Goal: Contribute content: Add original content to the website for others to see

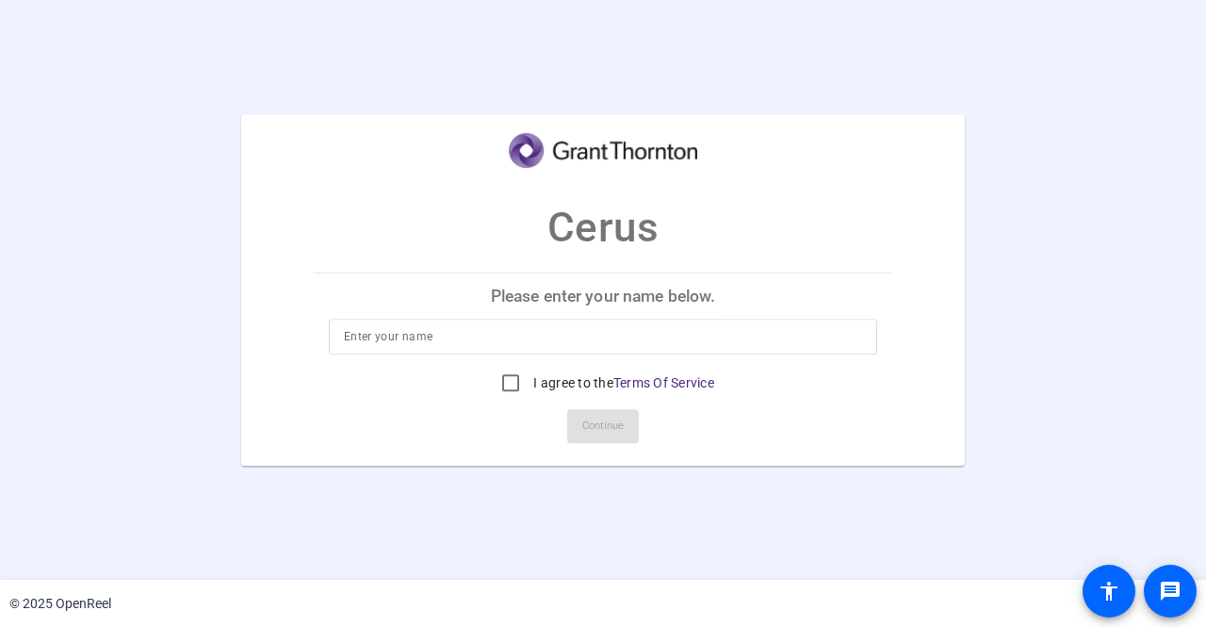
click at [399, 335] on input at bounding box center [603, 336] width 518 height 23
click at [601, 331] on input at bounding box center [603, 336] width 518 height 23
type input "Sowmithra"
click at [511, 382] on input "I agree to the Terms Of Service" at bounding box center [511, 383] width 38 height 38
checkbox input "true"
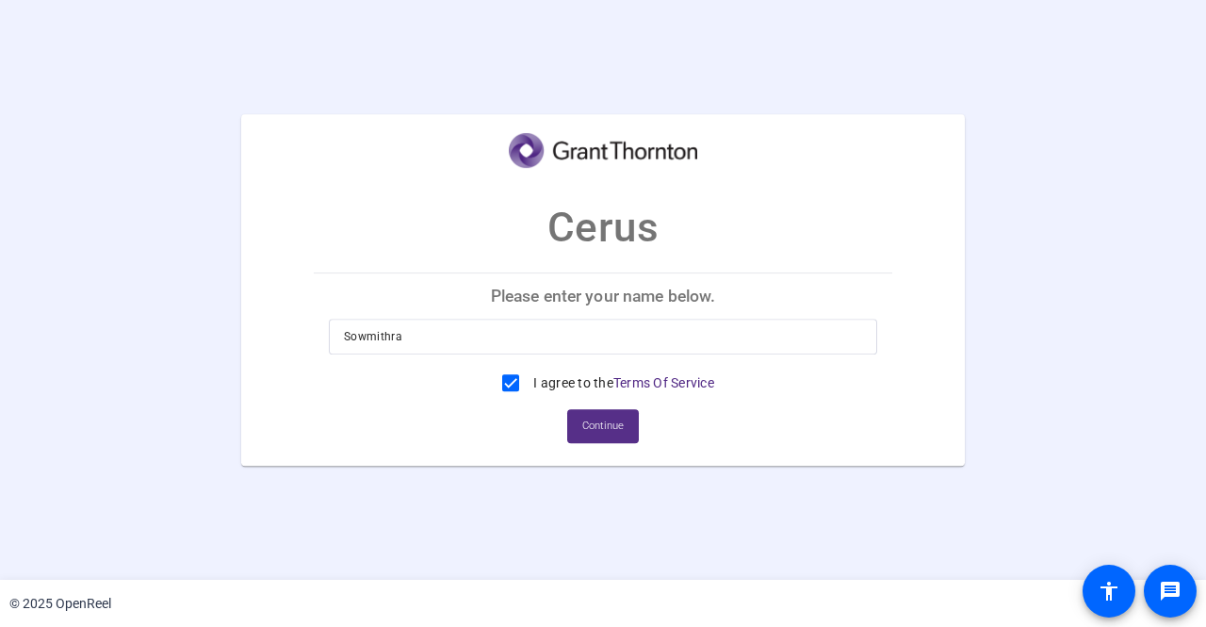
click at [635, 423] on span at bounding box center [603, 425] width 72 height 45
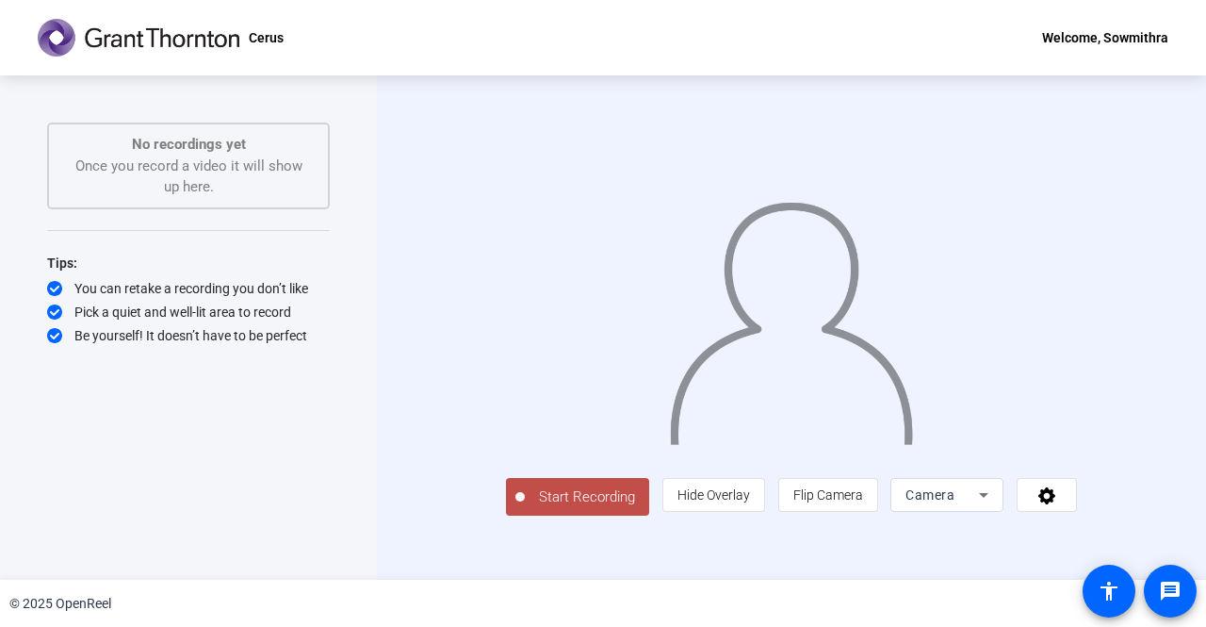
click at [552, 508] on span "Start Recording" at bounding box center [587, 497] width 124 height 22
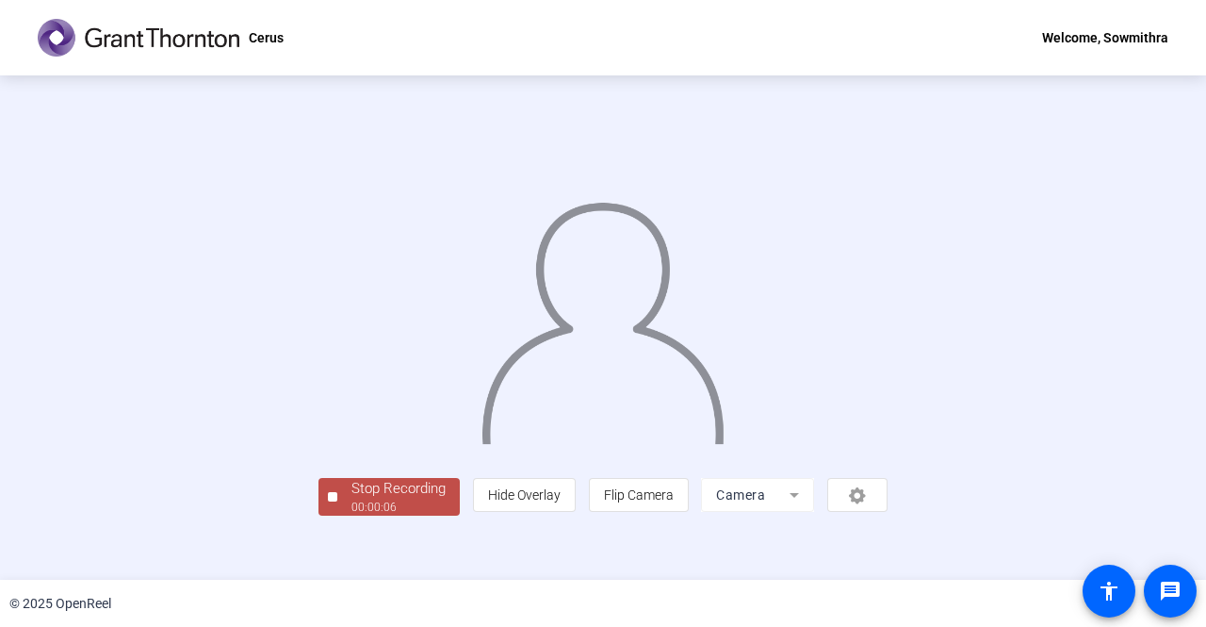
scroll to position [78, 0]
click at [351, 499] on div "Stop Recording" at bounding box center [398, 489] width 94 height 22
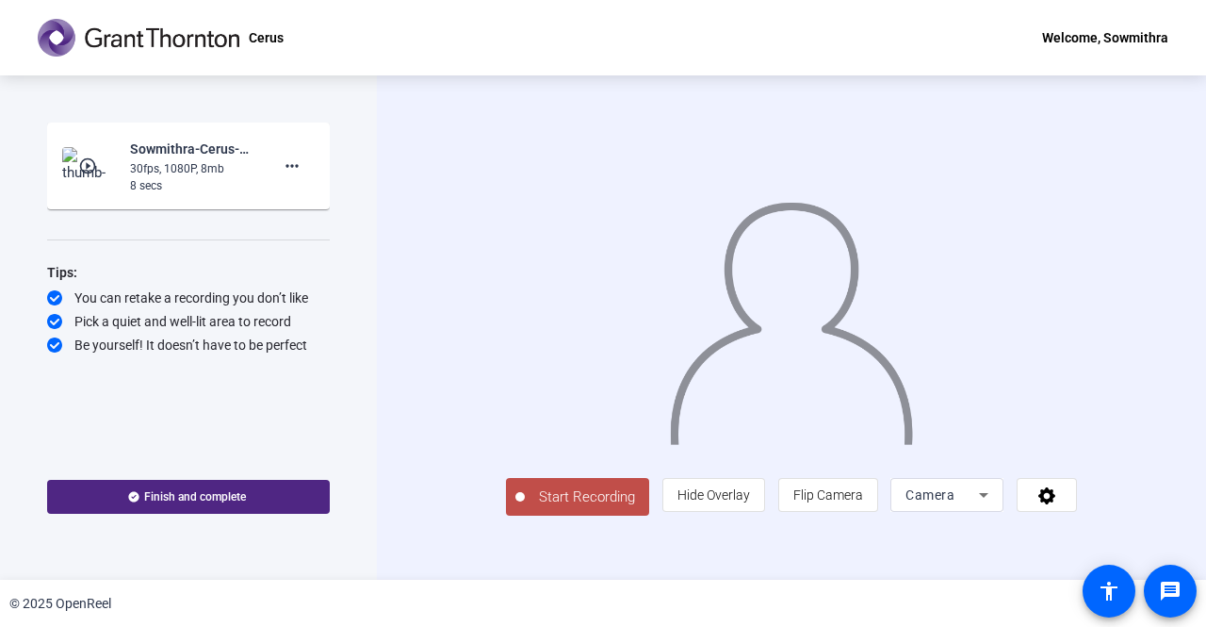
click at [525, 508] on span "Start Recording" at bounding box center [587, 497] width 124 height 22
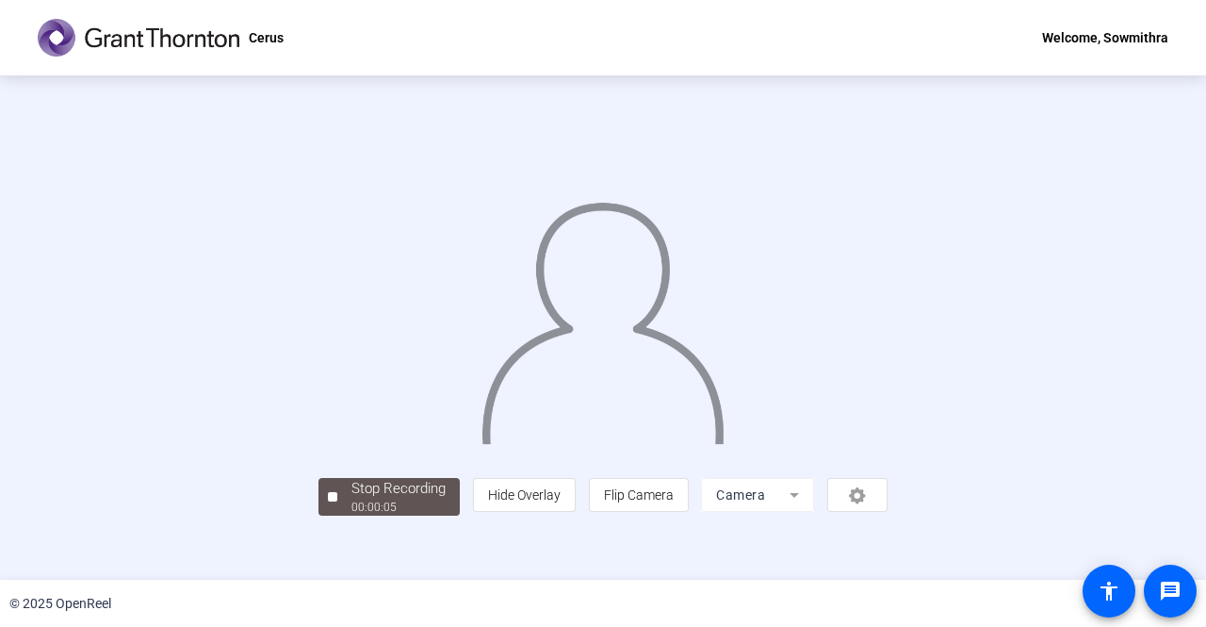
scroll to position [78, 0]
click at [351, 499] on div "Stop Recording" at bounding box center [398, 489] width 94 height 22
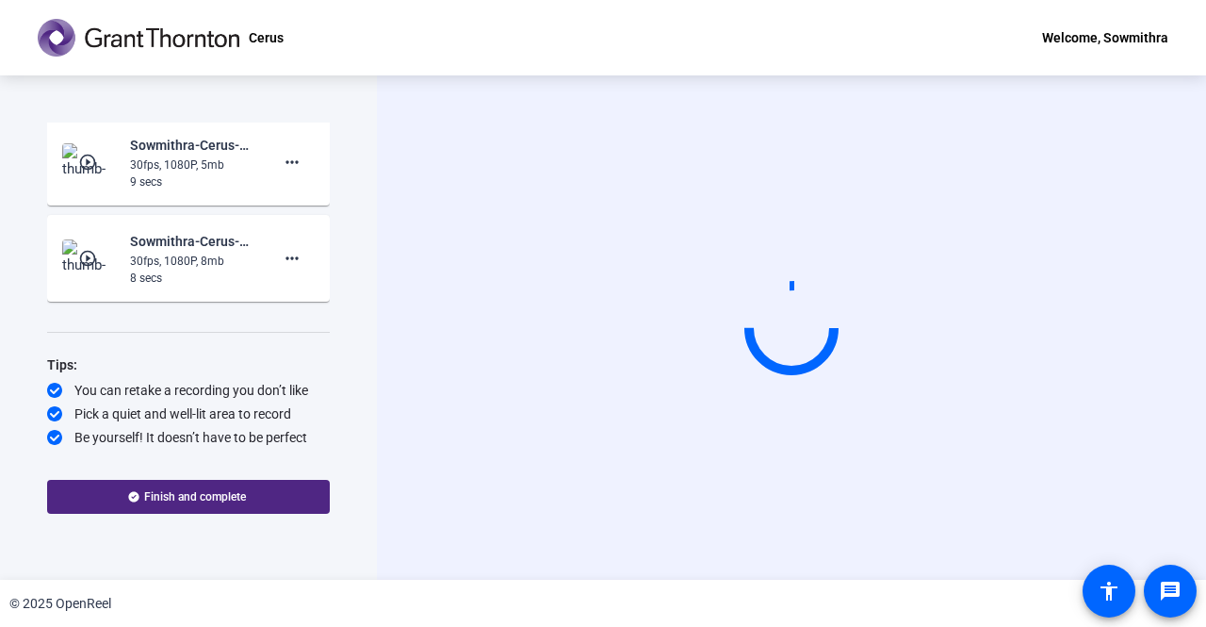
scroll to position [5, 0]
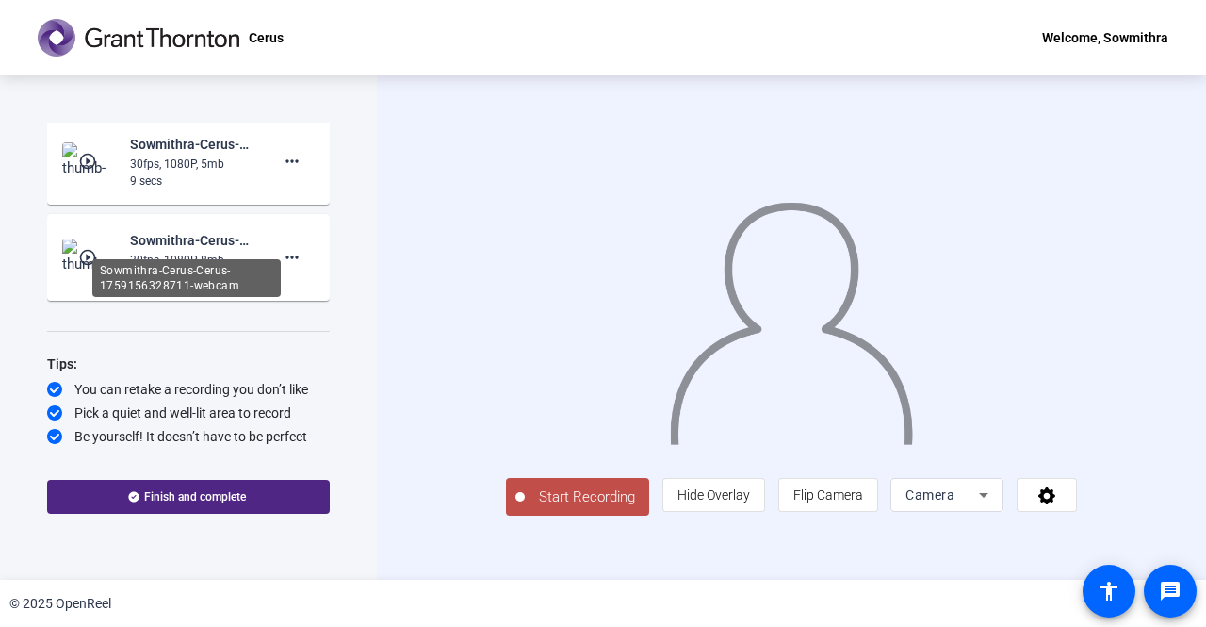
click at [166, 229] on div "Sowmithra-Cerus-Cerus-1759156328711-webcam" at bounding box center [193, 240] width 126 height 23
click at [158, 253] on div "30fps, 1080P, 8mb" at bounding box center [193, 260] width 126 height 17
click at [283, 155] on mat-icon "more_horiz" at bounding box center [292, 161] width 23 height 23
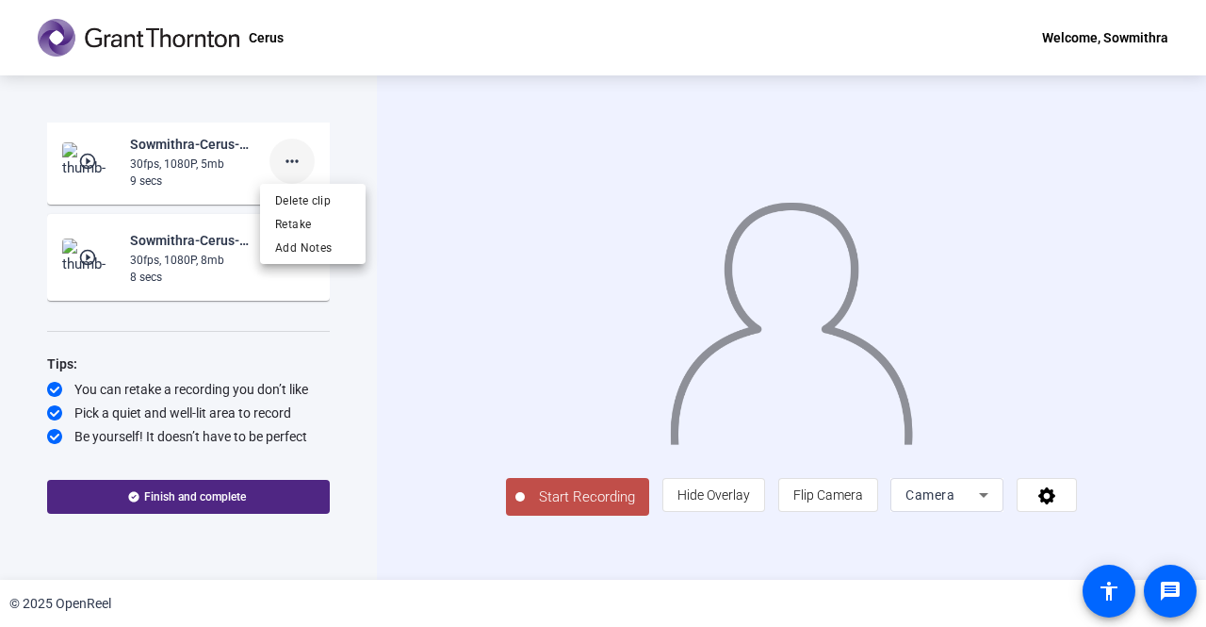
click at [283, 155] on div at bounding box center [603, 313] width 1206 height 627
click at [281, 259] on mat-icon "more_horiz" at bounding box center [292, 257] width 23 height 23
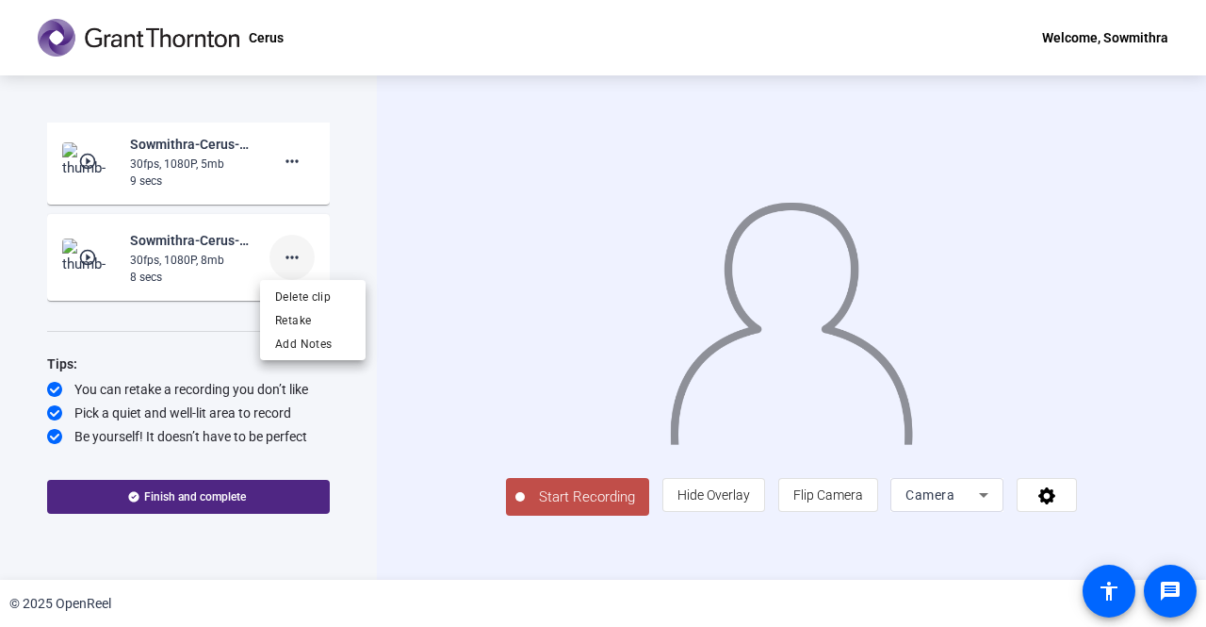
click at [277, 259] on div at bounding box center [603, 313] width 1206 height 627
click at [81, 266] on mat-icon "play_circle_outline" at bounding box center [89, 257] width 23 height 19
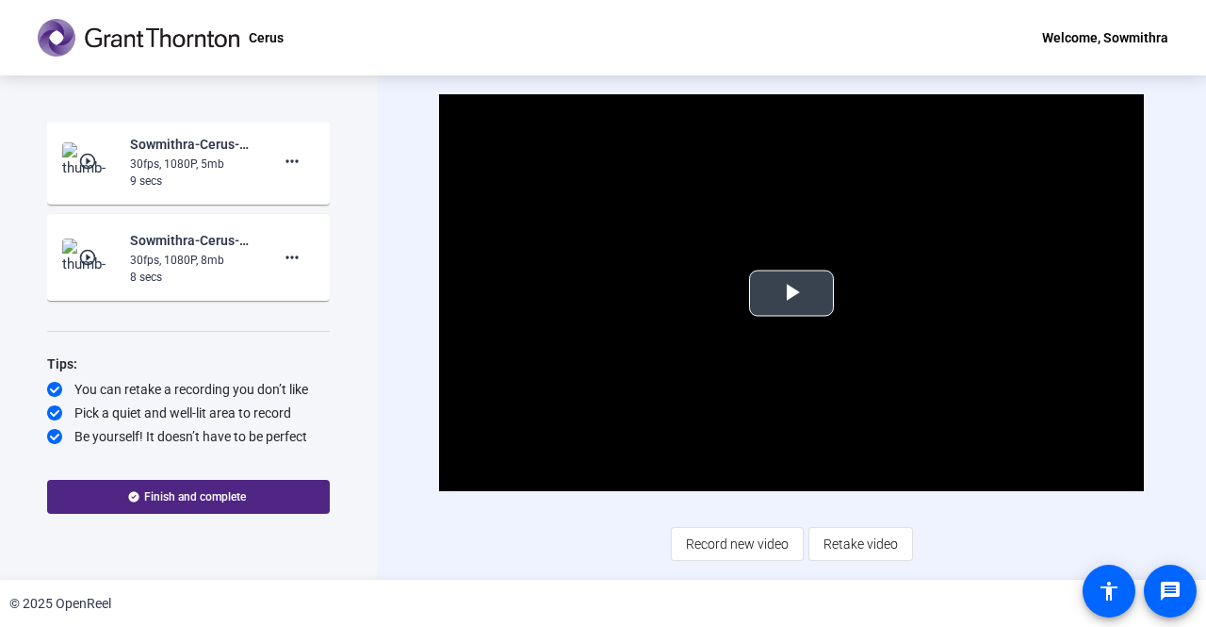
click at [792, 293] on span "Video Player" at bounding box center [792, 293] width 0 height 0
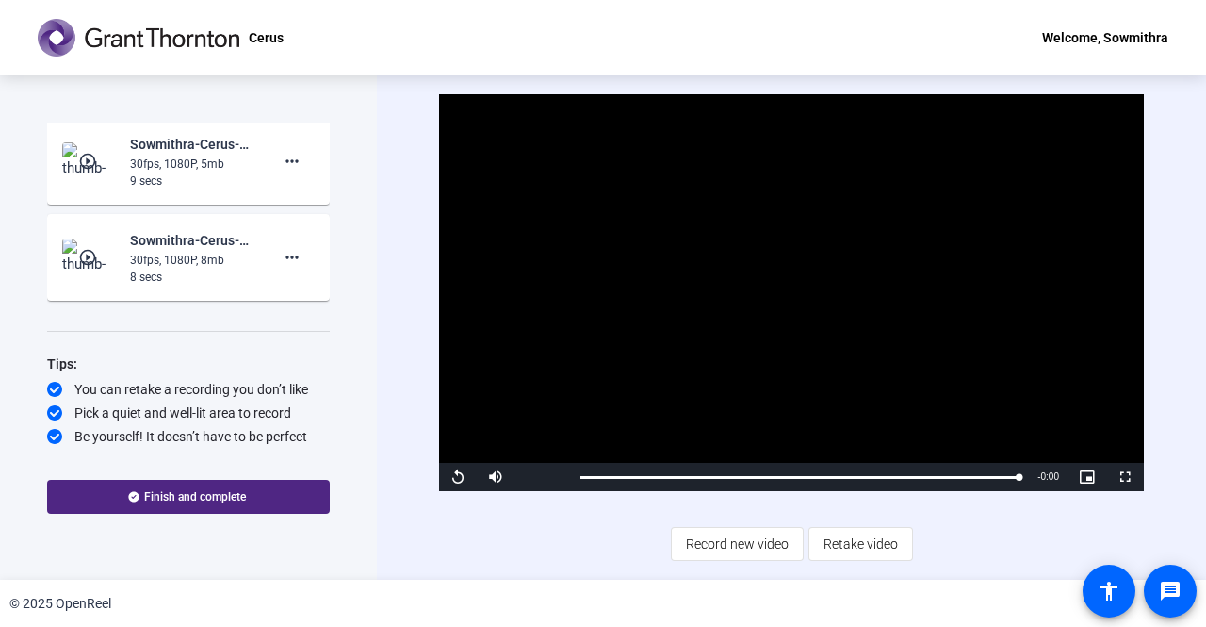
click at [83, 161] on mat-icon "play_circle_outline" at bounding box center [89, 161] width 23 height 19
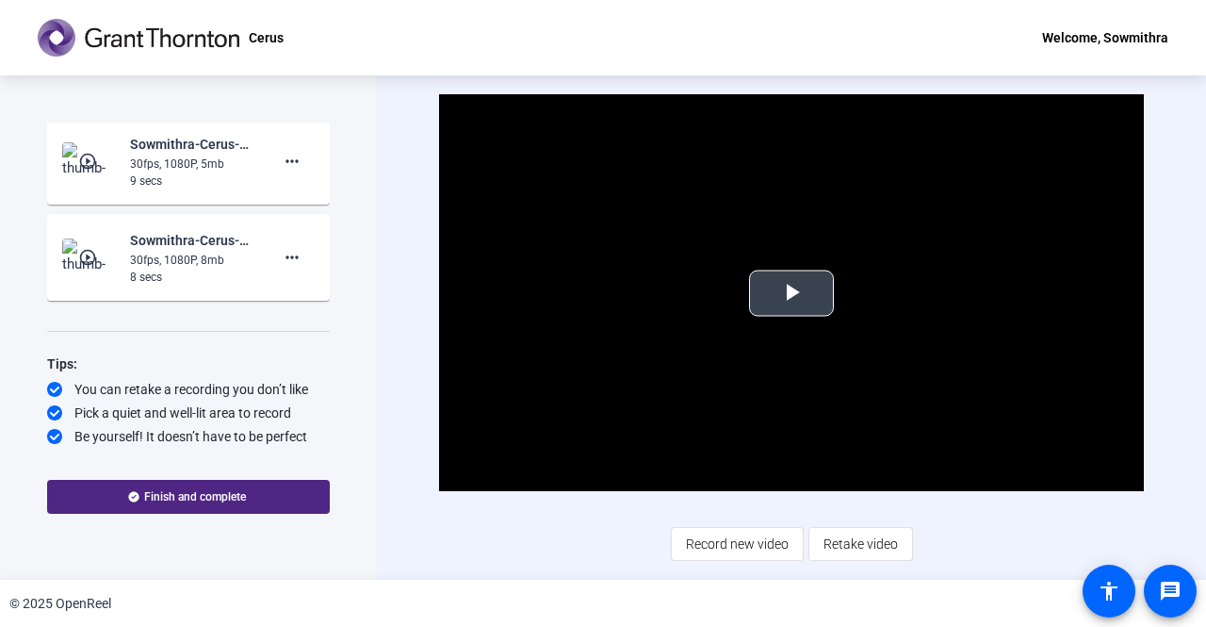
click at [792, 293] on span "Video Player" at bounding box center [792, 293] width 0 height 0
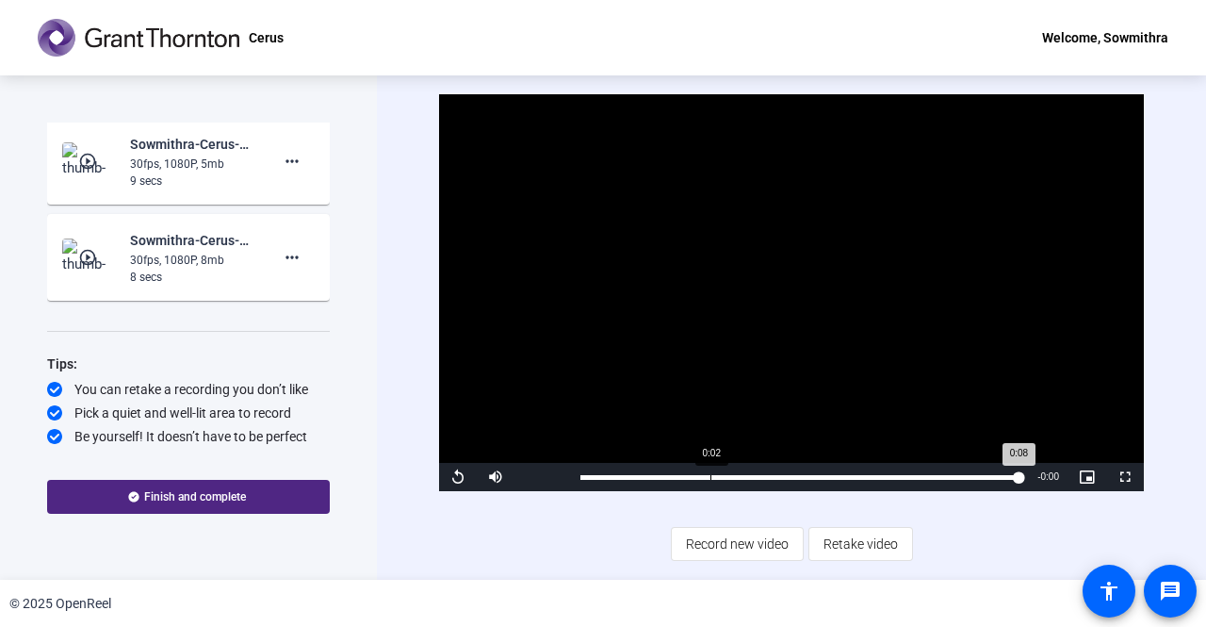
click at [710, 478] on div "Loaded : 100.00% 0:02 0:08" at bounding box center [799, 477] width 438 height 5
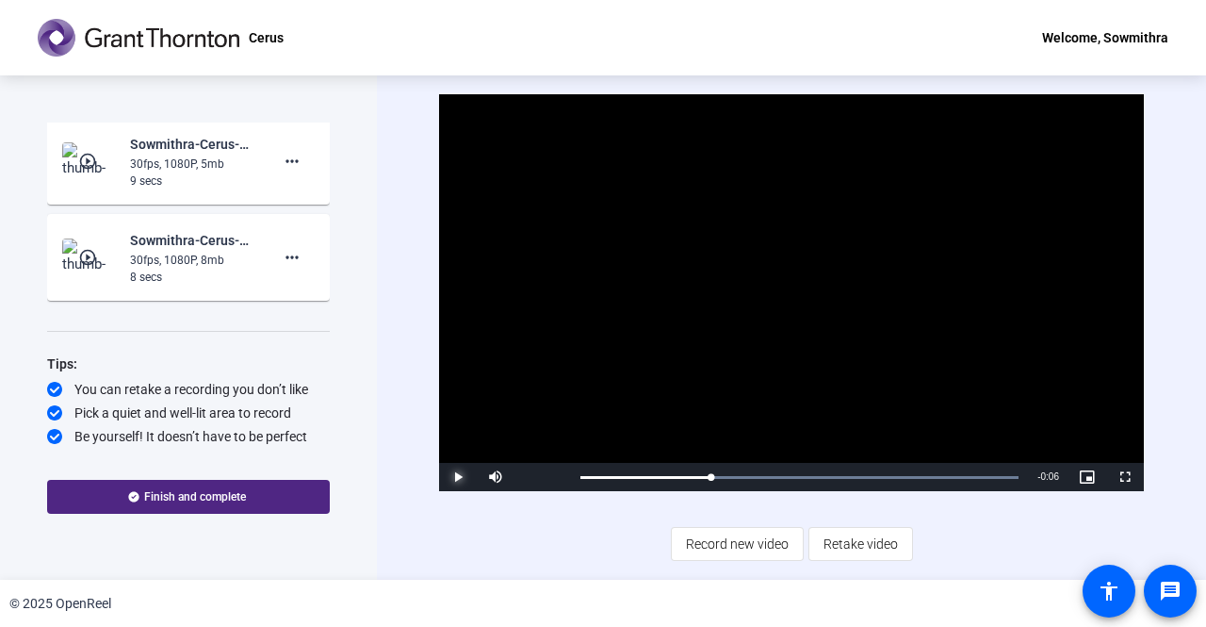
click at [460, 477] on span "Video Player" at bounding box center [458, 477] width 38 height 0
drag, startPoint x: 607, startPoint y: 483, endPoint x: 550, endPoint y: 485, distance: 56.6
click at [550, 485] on div "Play Mute 100% Current Time 0:00 / Duration 0:08 Loaded : 100.00% 0:00 0:00 Str…" at bounding box center [791, 477] width 705 height 28
click at [454, 477] on span "Video Player" at bounding box center [458, 477] width 38 height 0
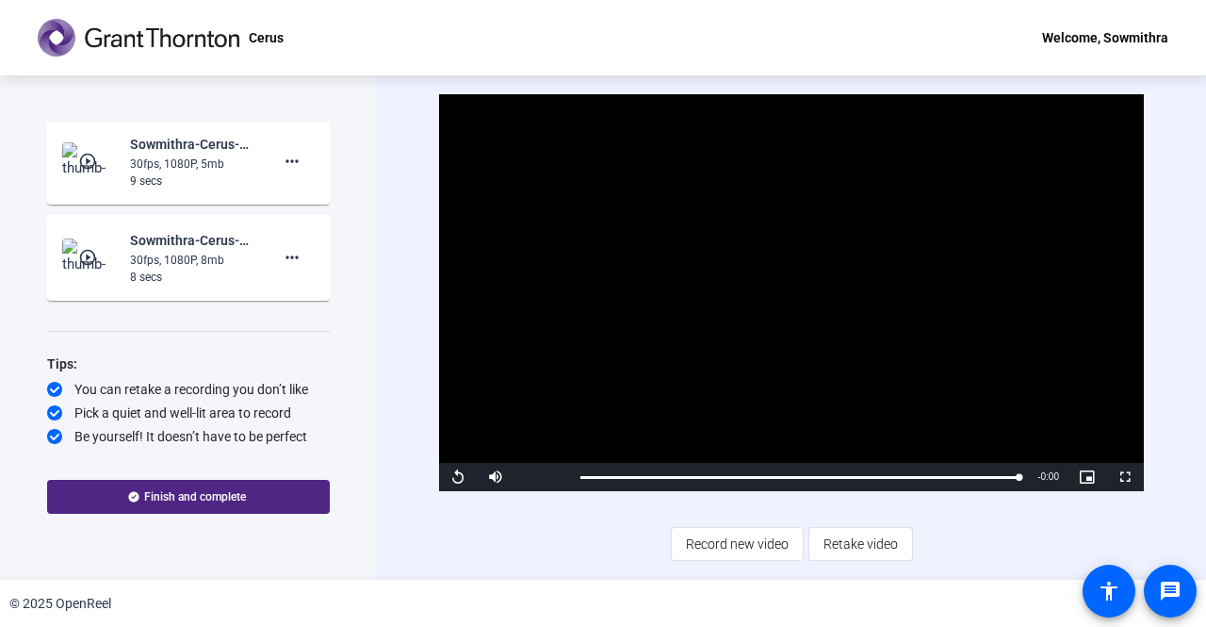
click at [202, 269] on div "8 secs" at bounding box center [193, 277] width 126 height 17
click at [187, 259] on div "Sowmithra-Cerus-Cerus-1759156328711-webcam" at bounding box center [186, 278] width 188 height 38
click at [97, 259] on div "Sowmithra-Cerus-Cerus-1759156328711-webcam" at bounding box center [186, 278] width 188 height 38
click at [66, 245] on img at bounding box center [90, 257] width 56 height 38
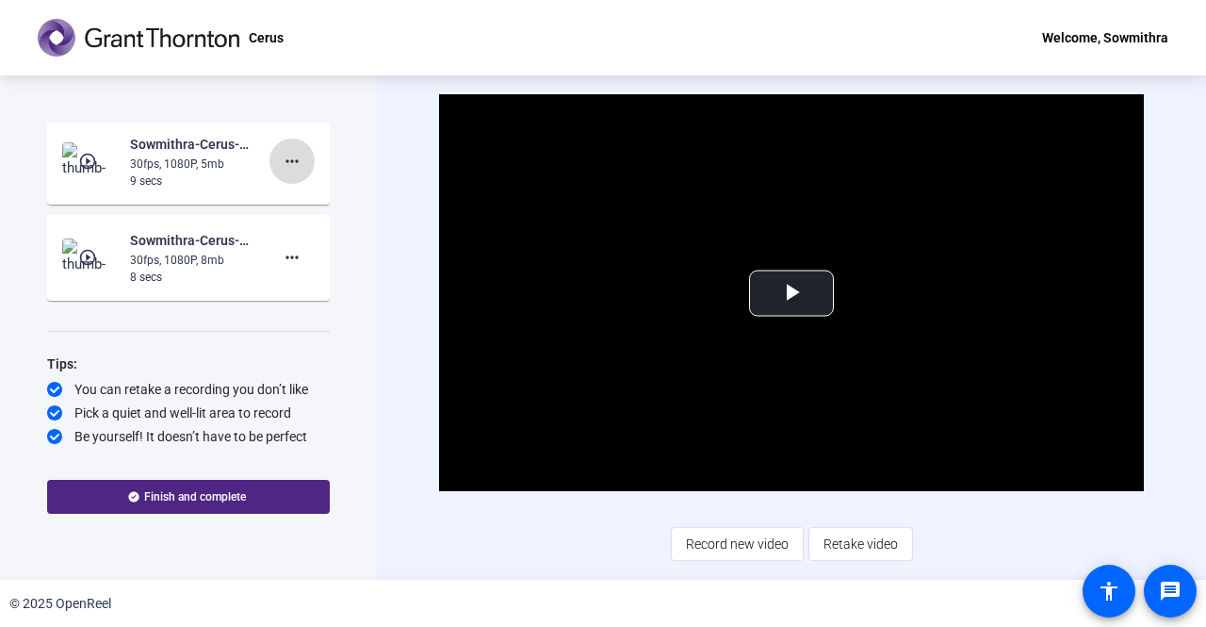
click at [286, 155] on mat-icon "more_horiz" at bounding box center [292, 161] width 23 height 23
click at [241, 495] on div at bounding box center [603, 313] width 1206 height 627
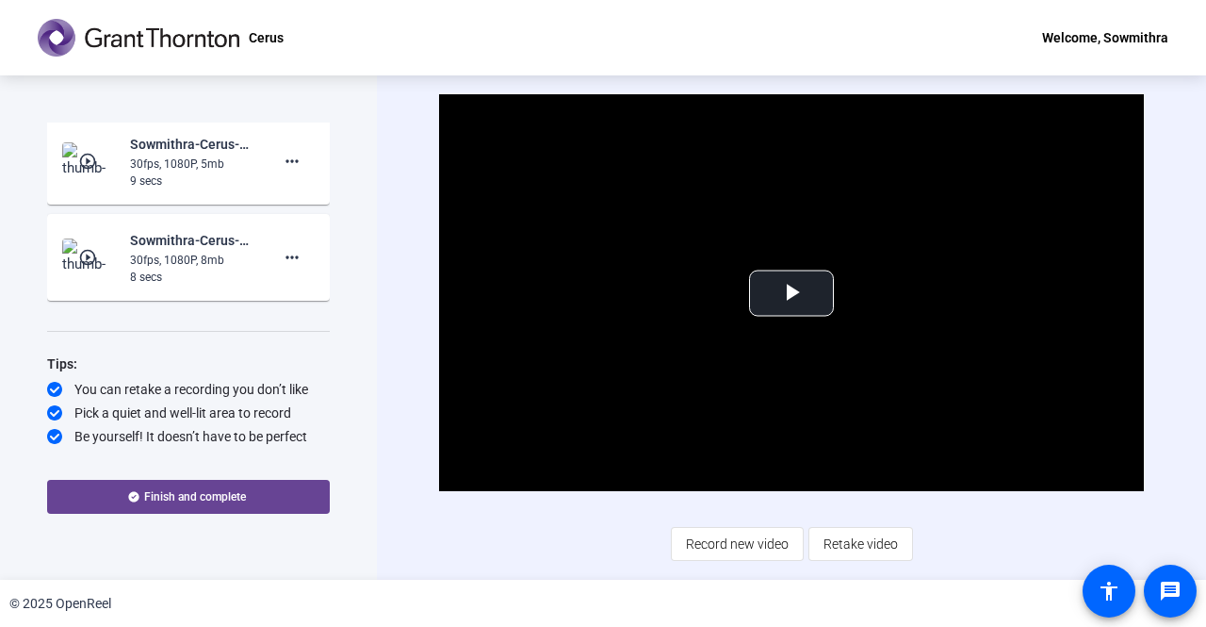
click at [190, 497] on span "Finish and complete" at bounding box center [195, 496] width 102 height 15
